Goal: Task Accomplishment & Management: Use online tool/utility

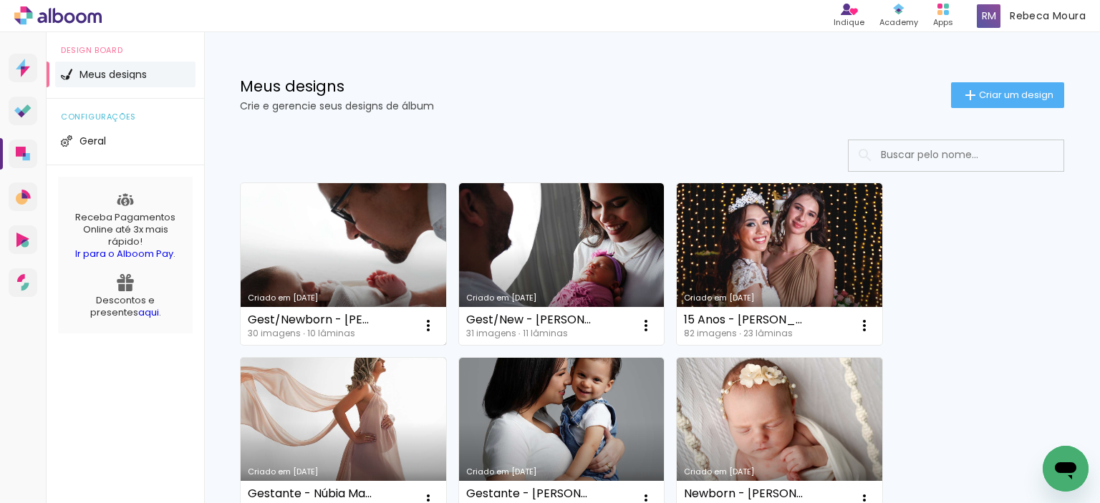
click at [312, 243] on link "Criado em [DATE]" at bounding box center [343, 264] width 205 height 162
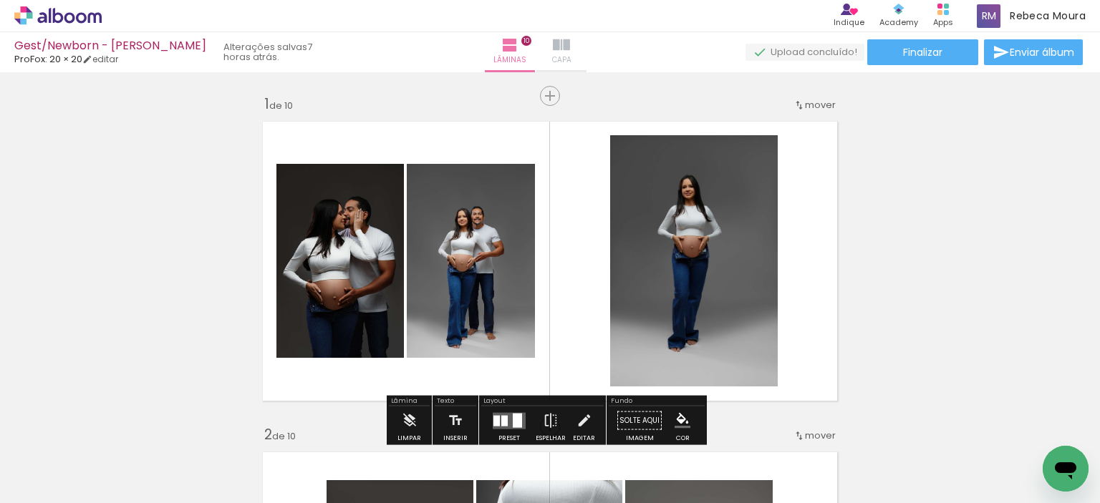
click at [567, 58] on span "Capa" at bounding box center [561, 60] width 19 height 13
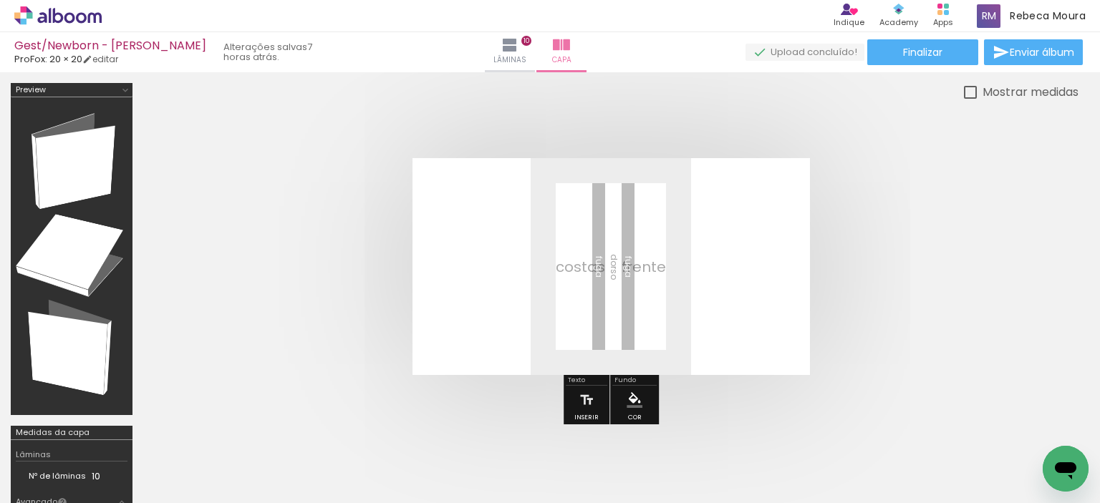
scroll to position [0, 1427]
click at [60, 489] on span "Adicionar Fotos" at bounding box center [50, 484] width 43 height 16
click at [0, 0] on input "file" at bounding box center [0, 0] width 0 height 0
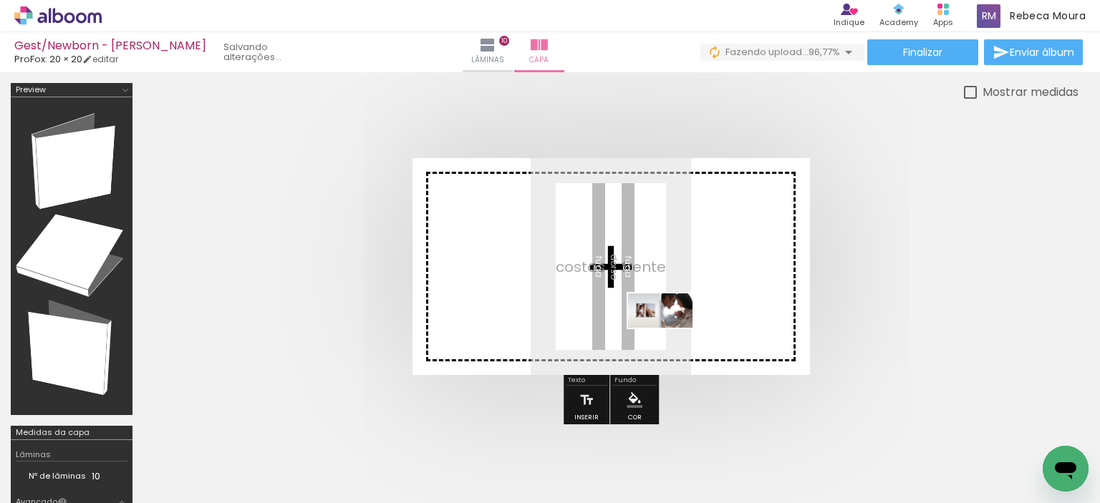
drag, startPoint x: 1028, startPoint y: 447, endPoint x: 641, endPoint y: 311, distance: 409.8
click at [644, 314] on quentale-workspace at bounding box center [550, 251] width 1100 height 503
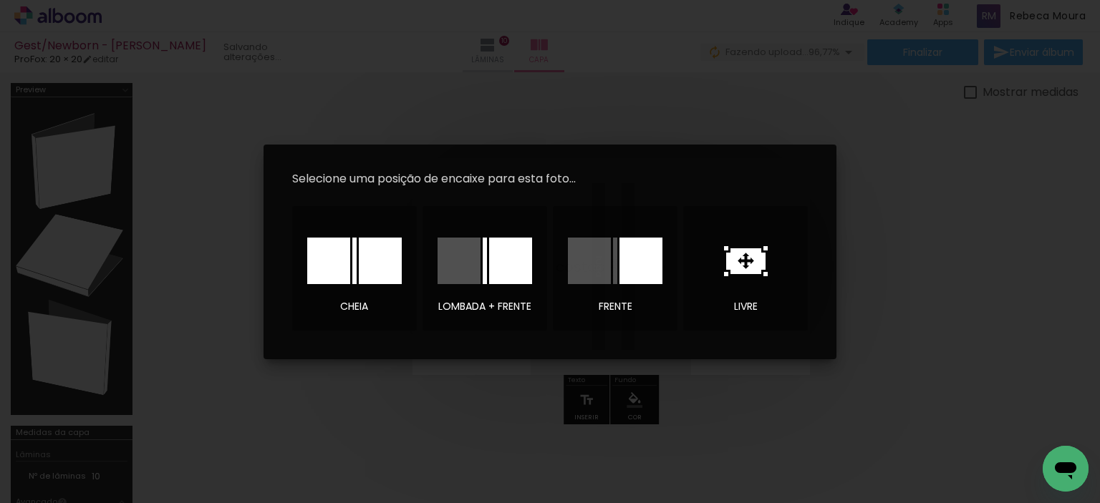
click at [359, 246] on div at bounding box center [380, 261] width 43 height 47
